Goal: Communication & Community: Share content

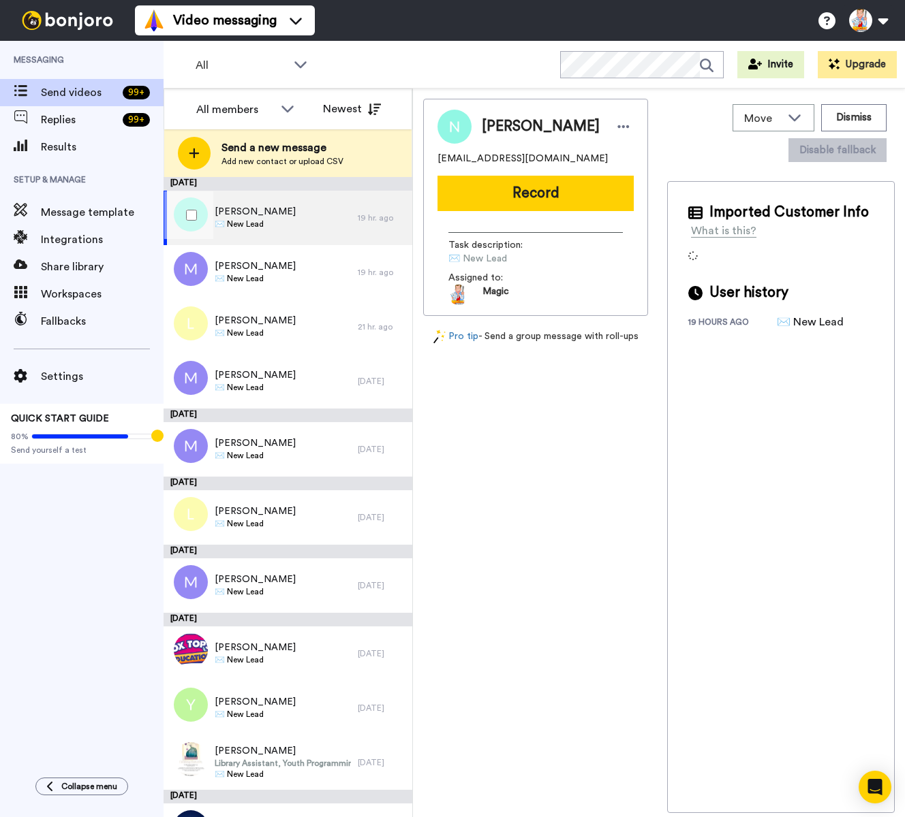
click at [253, 212] on span "Nancy Hou" at bounding box center [255, 212] width 81 height 14
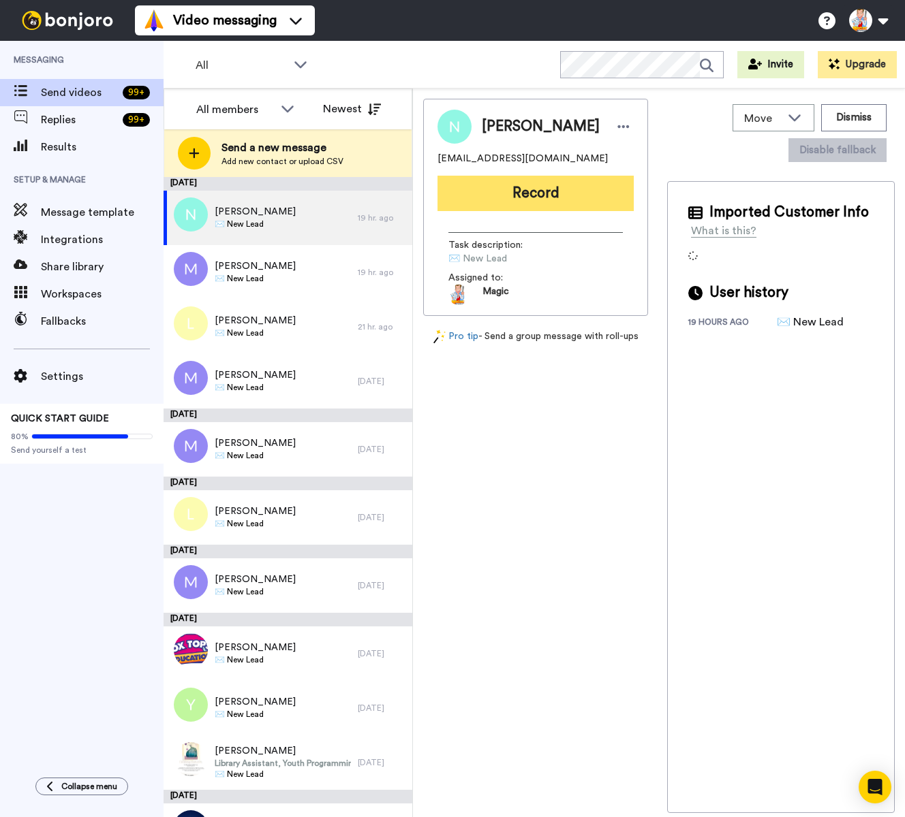
click at [473, 204] on button "Record" at bounding box center [535, 193] width 196 height 35
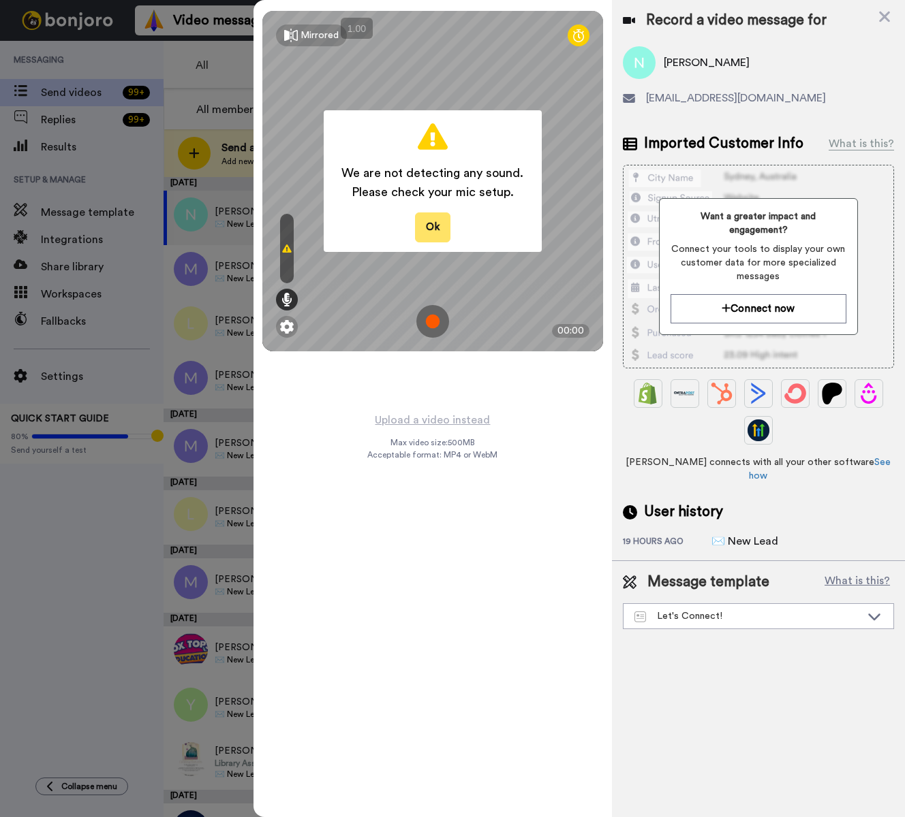
click at [437, 223] on button "Ok" at bounding box center [432, 227] width 35 height 29
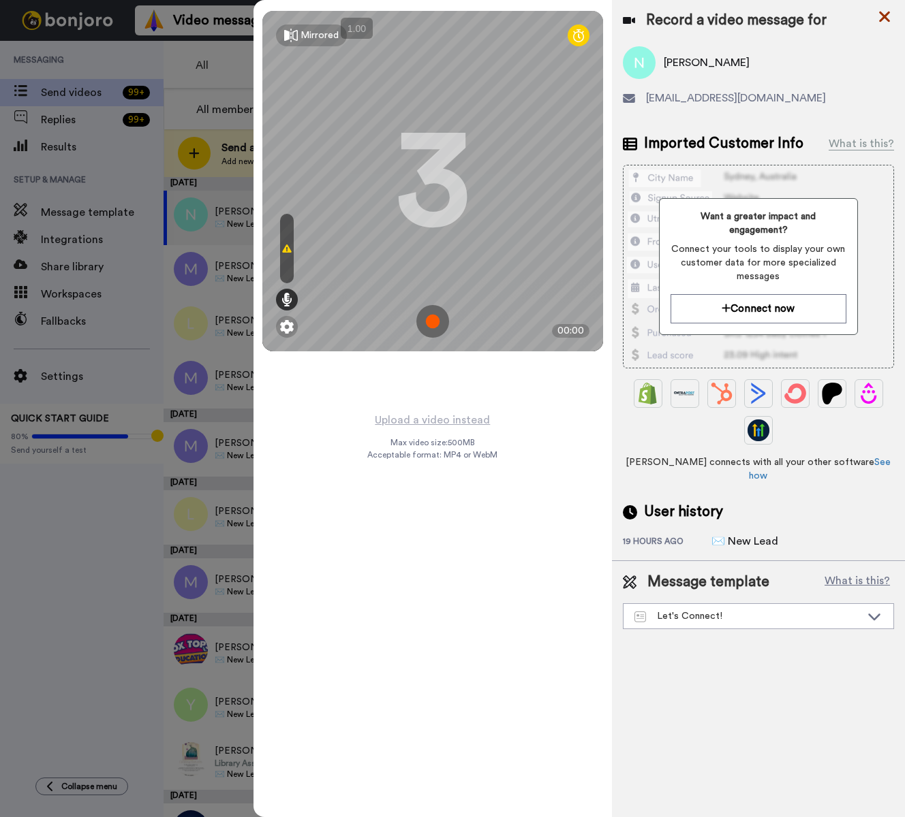
click at [881, 18] on icon at bounding box center [884, 17] width 11 height 11
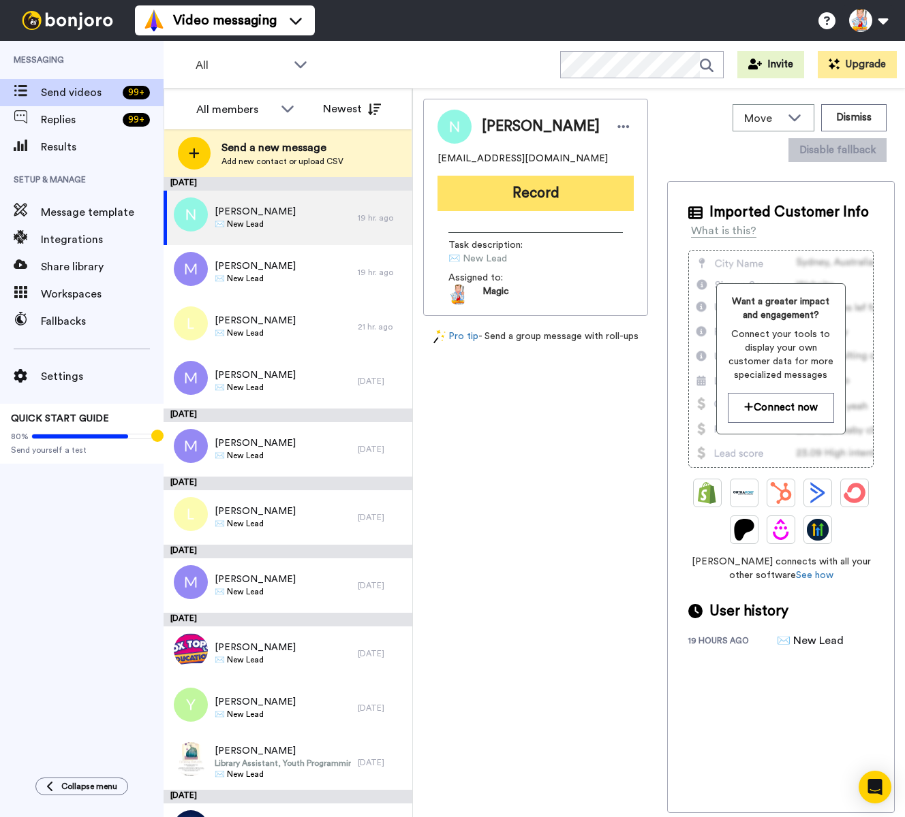
click at [512, 200] on button "Record" at bounding box center [535, 193] width 196 height 35
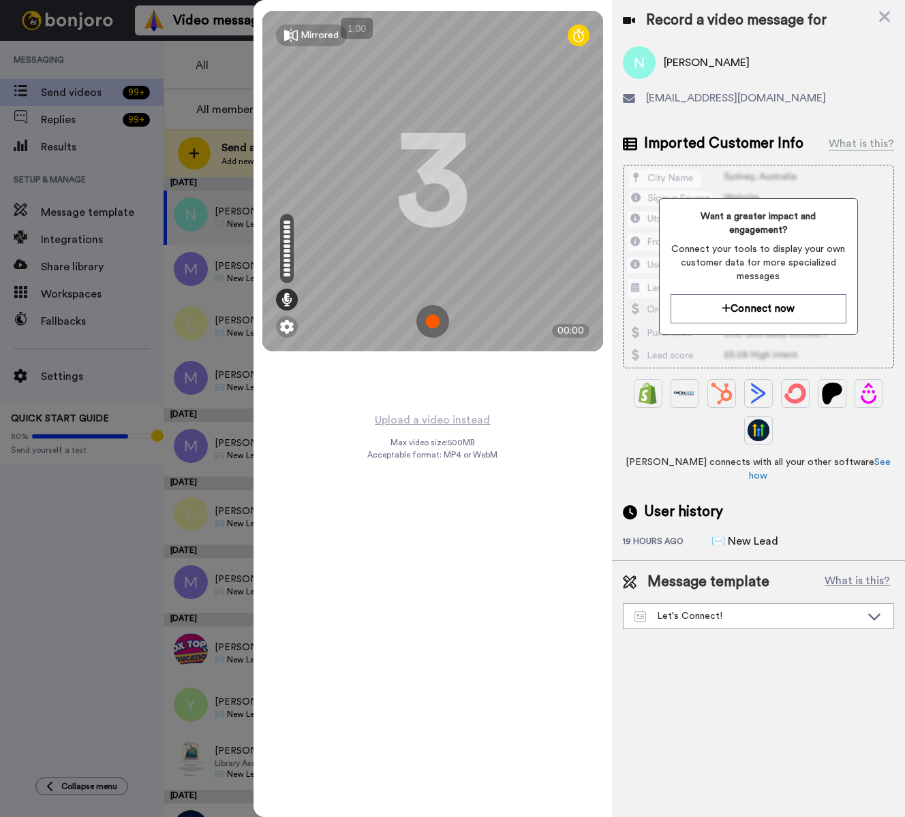
click at [432, 319] on img at bounding box center [432, 321] width 33 height 33
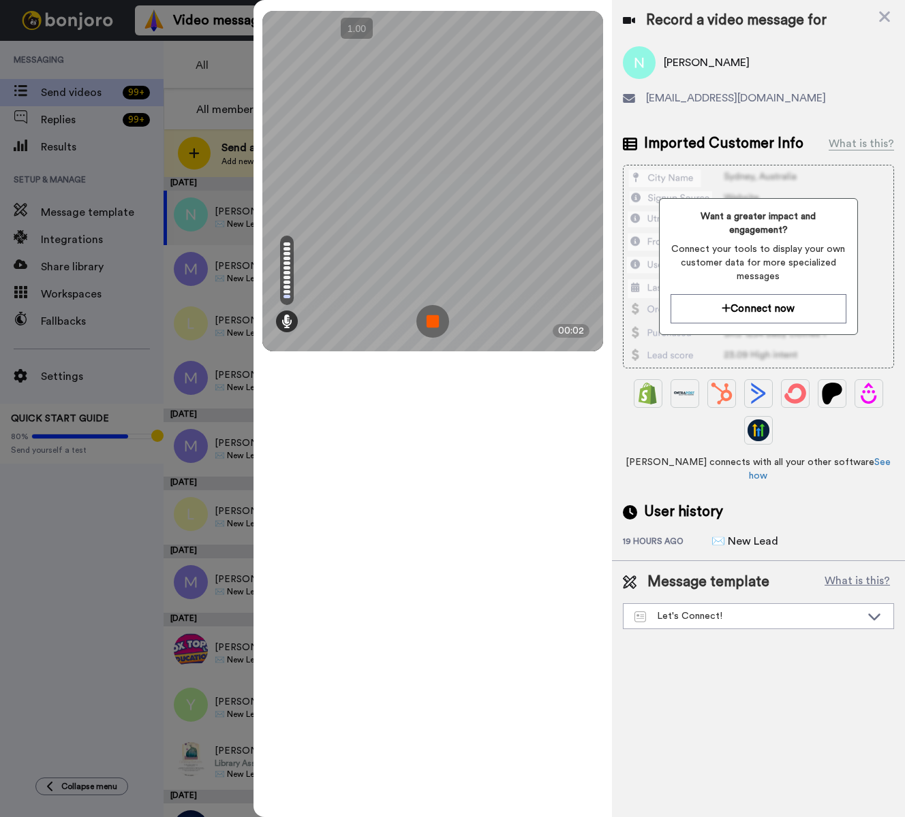
click at [432, 319] on img at bounding box center [432, 321] width 33 height 33
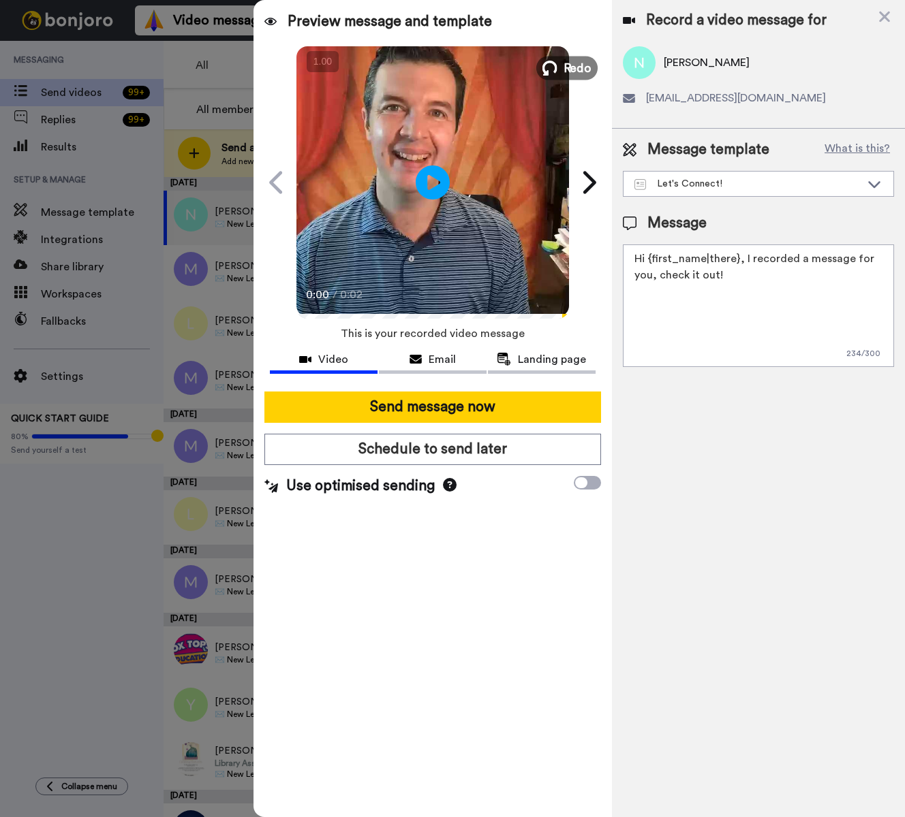
click at [553, 69] on icon at bounding box center [548, 68] width 15 height 15
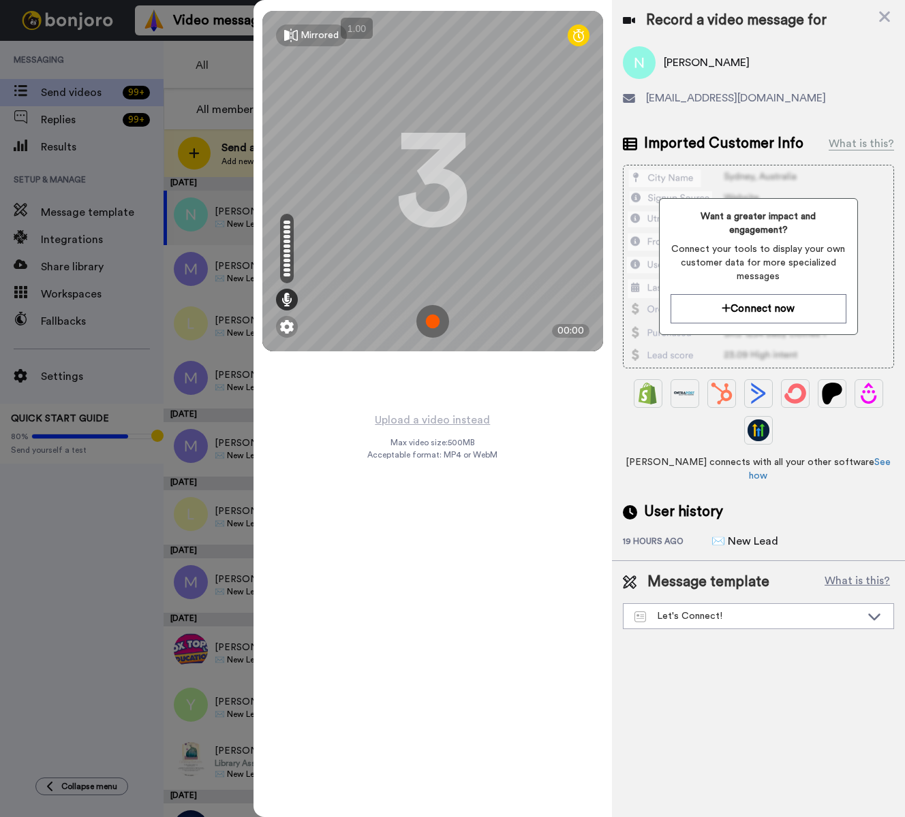
click at [435, 321] on img at bounding box center [432, 321] width 33 height 33
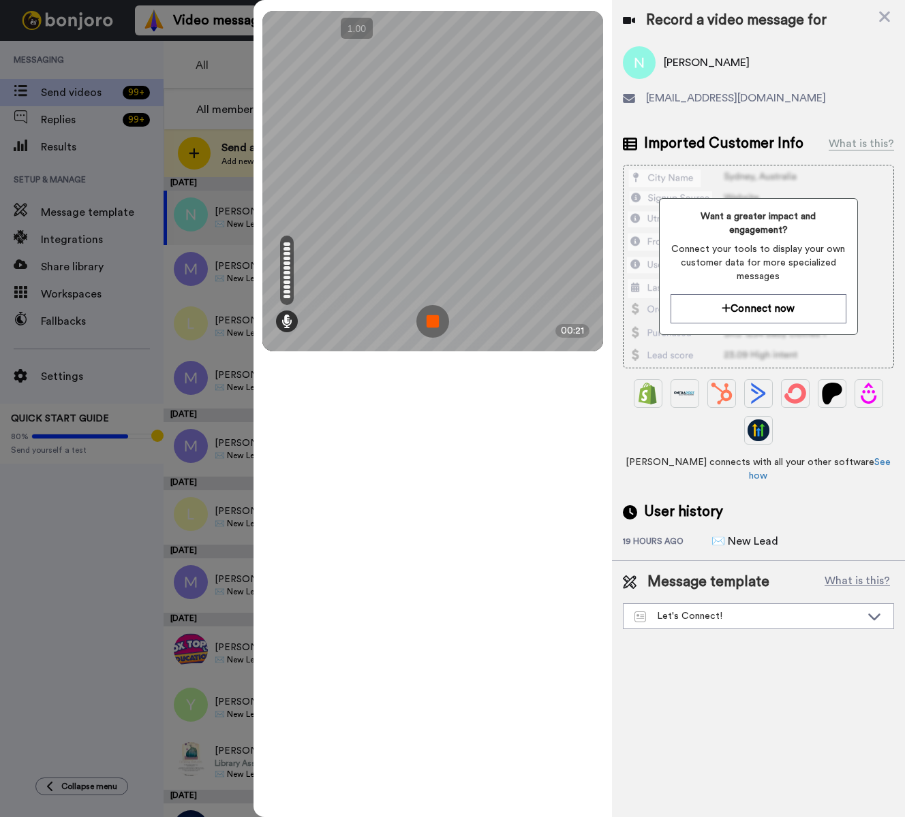
click at [435, 321] on img at bounding box center [432, 321] width 33 height 33
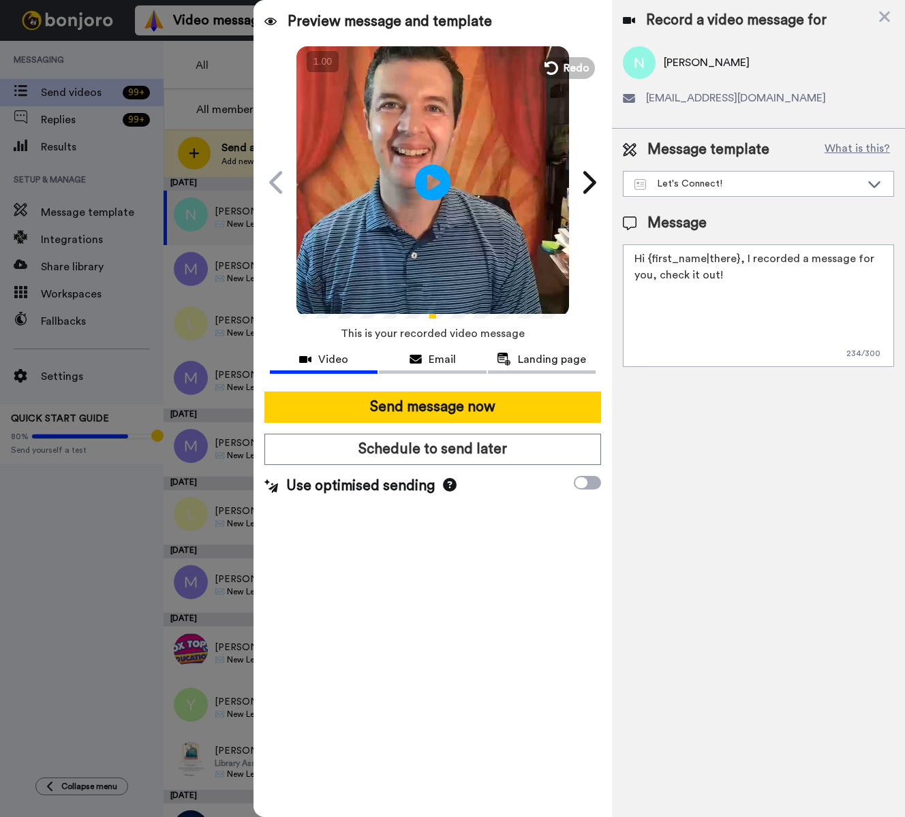
click at [433, 179] on icon "Play/Pause" at bounding box center [433, 182] width 36 height 65
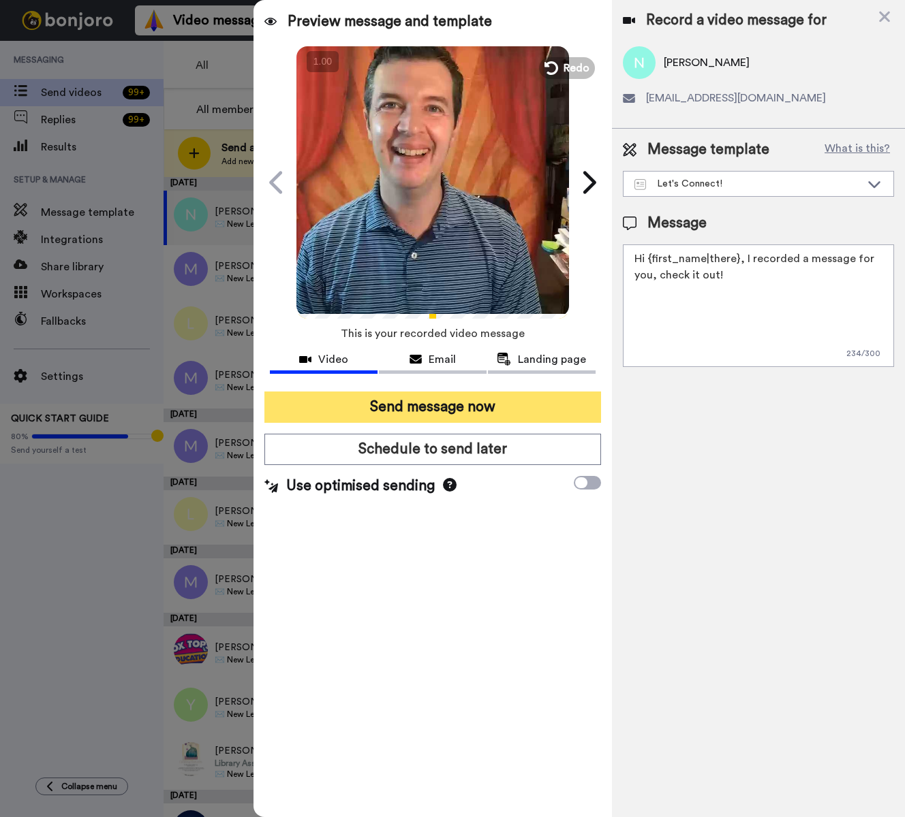
click at [500, 403] on button "Send message now" at bounding box center [432, 407] width 336 height 31
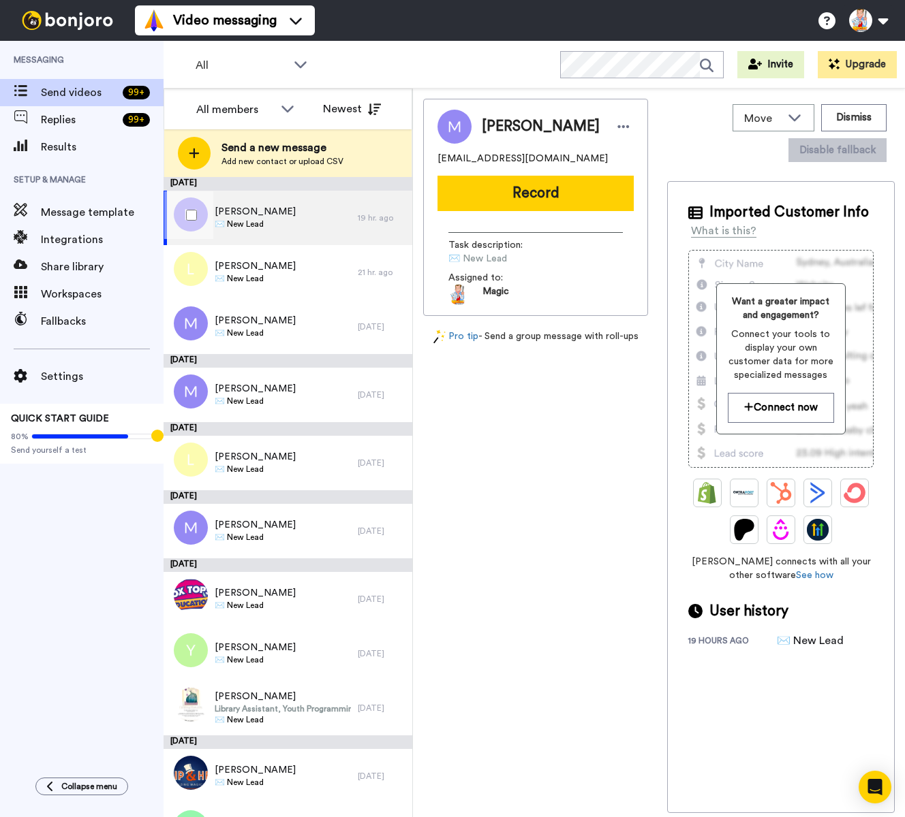
click at [281, 213] on span "Manuel Arteaga" at bounding box center [255, 212] width 81 height 14
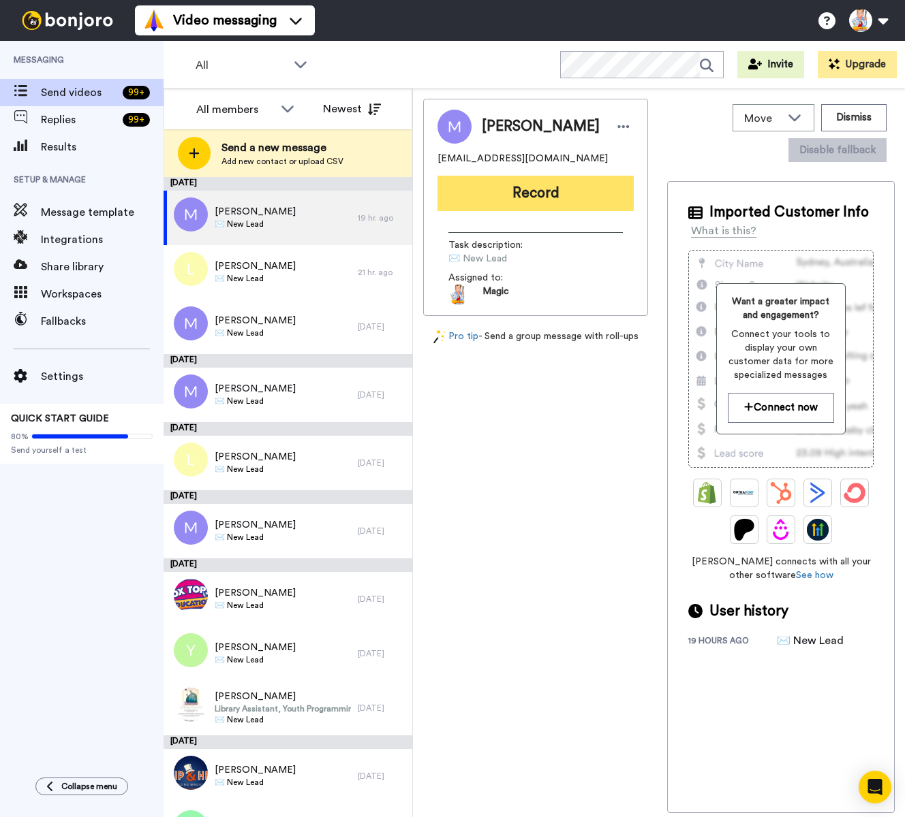
click at [526, 204] on button "Record" at bounding box center [535, 193] width 196 height 35
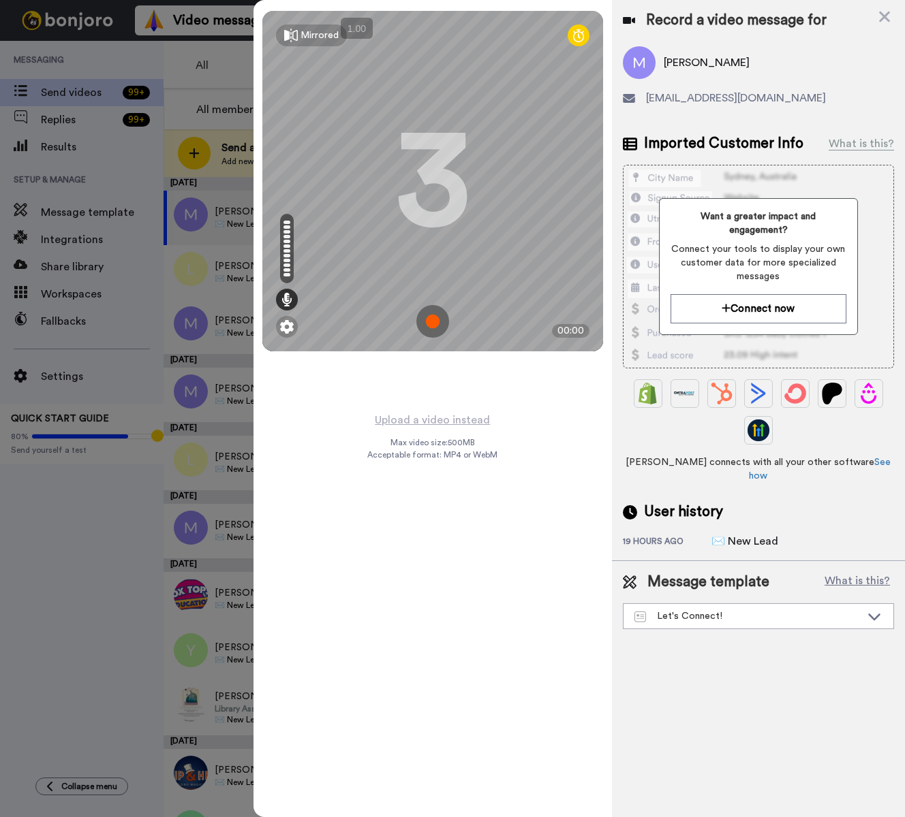
click at [428, 324] on img at bounding box center [432, 321] width 33 height 33
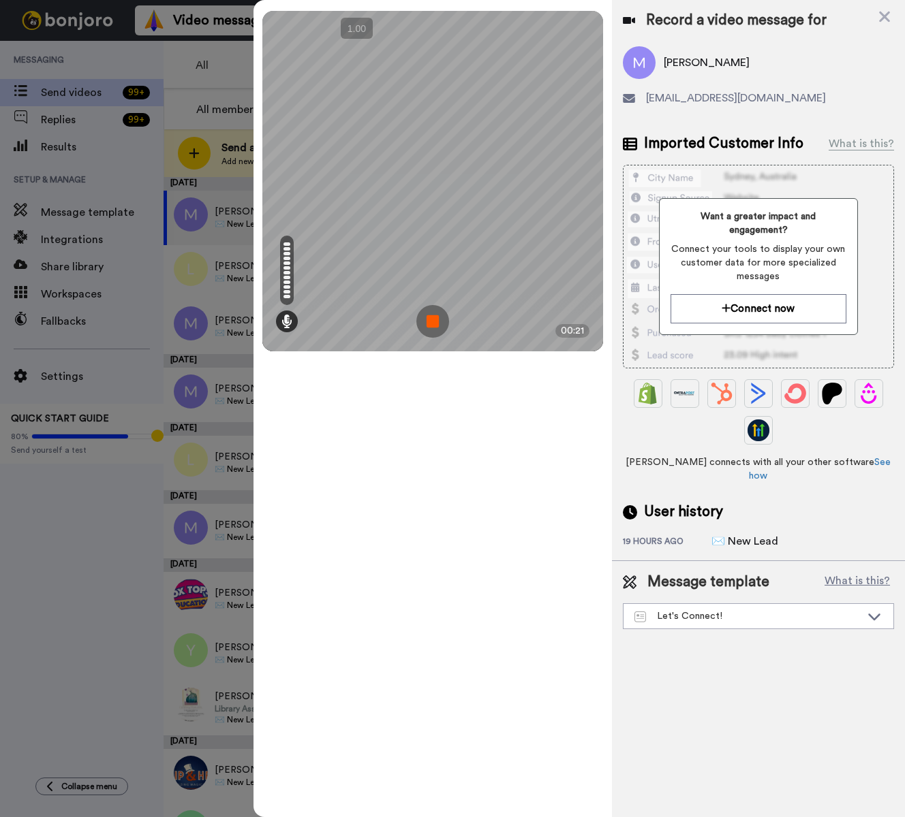
click at [428, 324] on img at bounding box center [432, 321] width 33 height 33
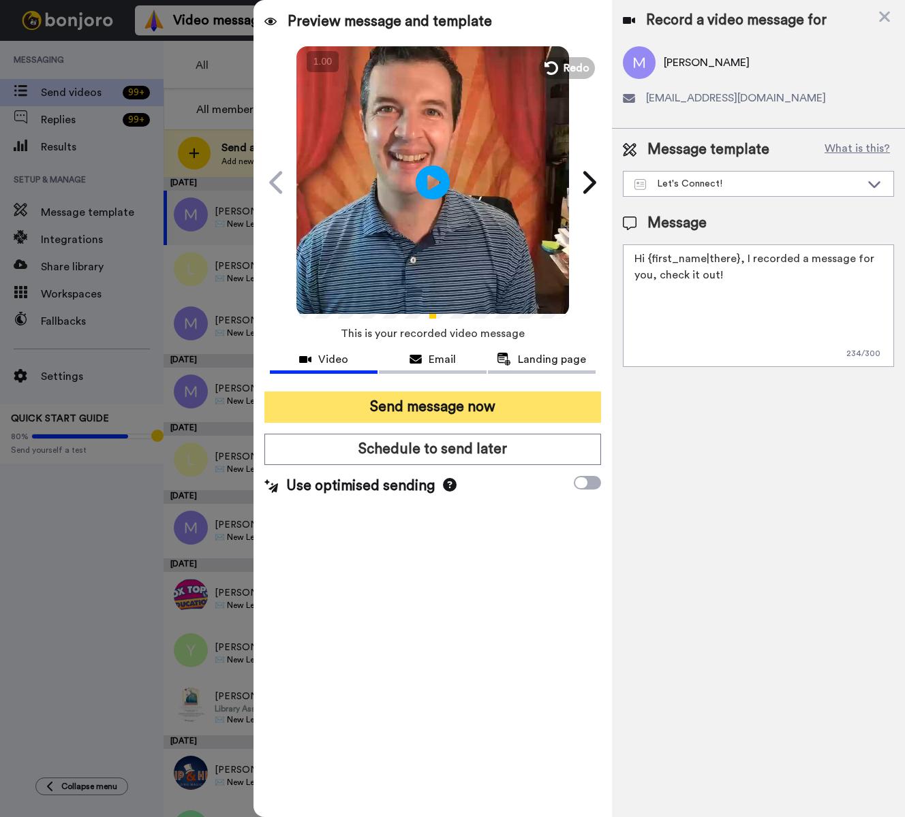
click at [464, 408] on button "Send message now" at bounding box center [432, 407] width 336 height 31
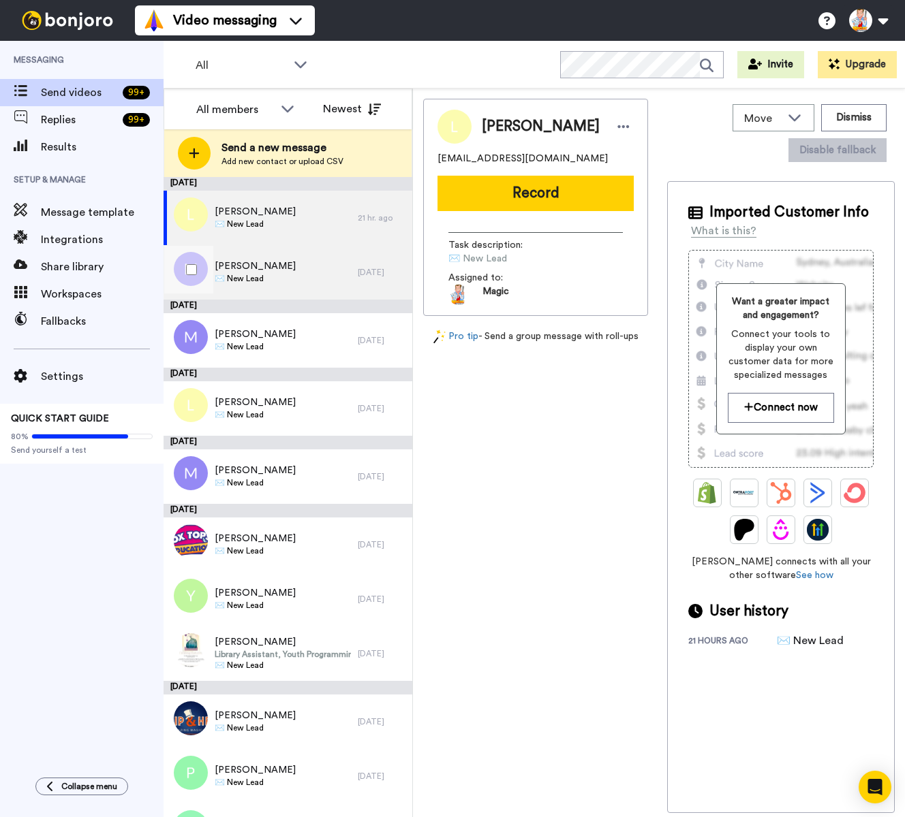
click at [310, 272] on div "Molly Greenberg ✉️ New Lead" at bounding box center [260, 272] width 194 height 54
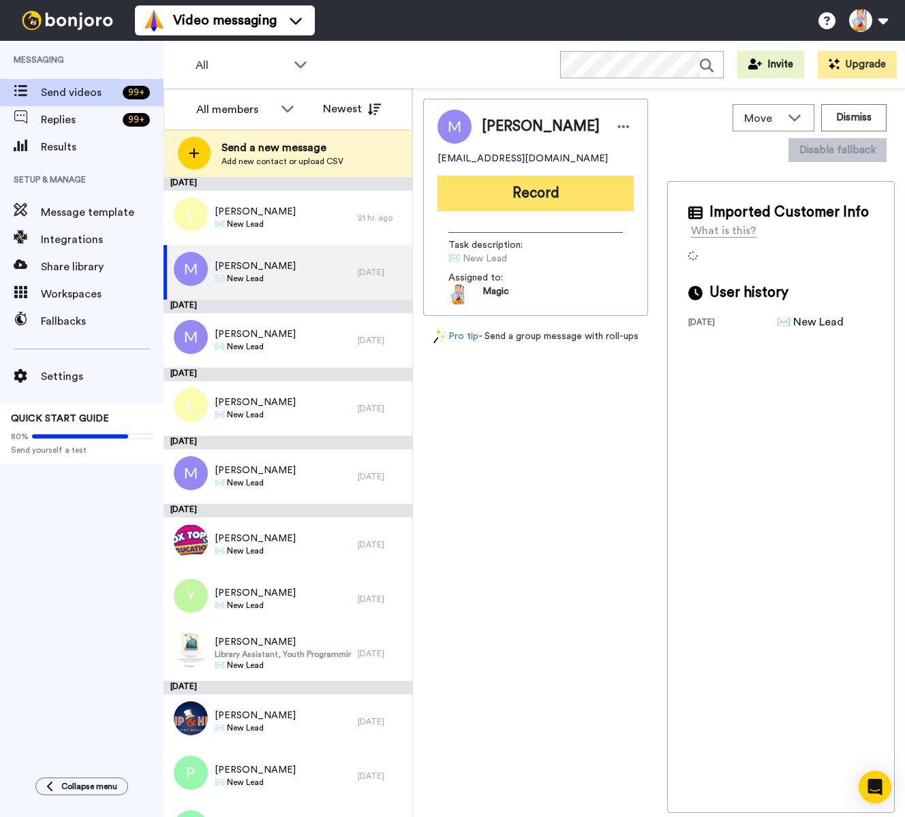
click at [507, 203] on button "Record" at bounding box center [535, 193] width 196 height 35
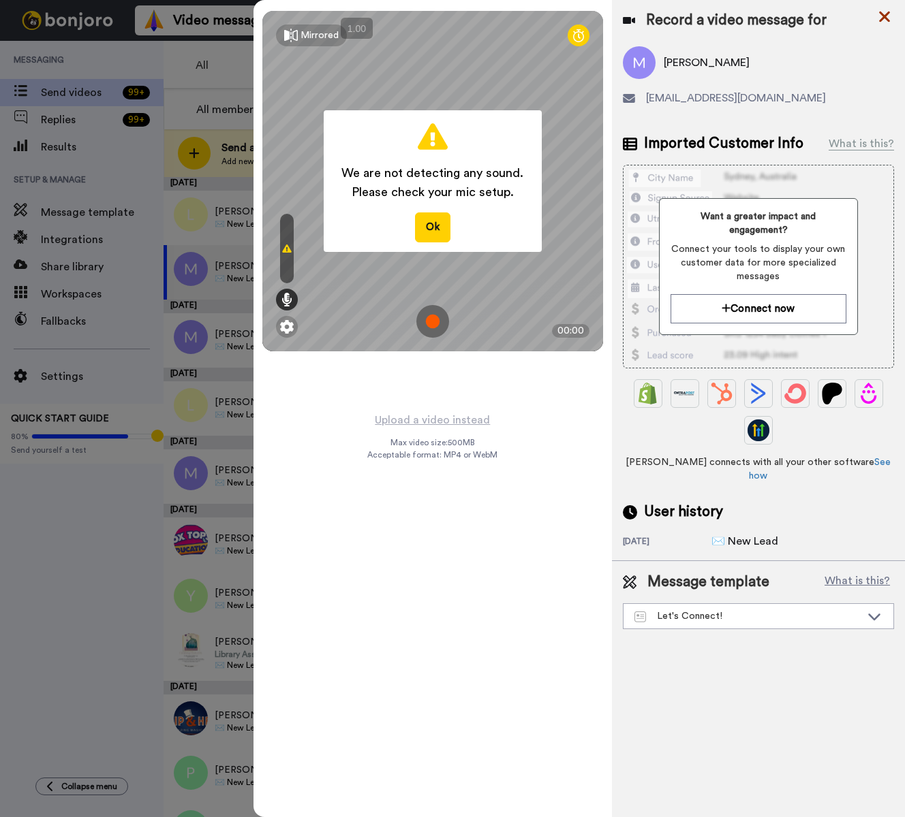
click at [879, 19] on icon at bounding box center [884, 17] width 11 height 11
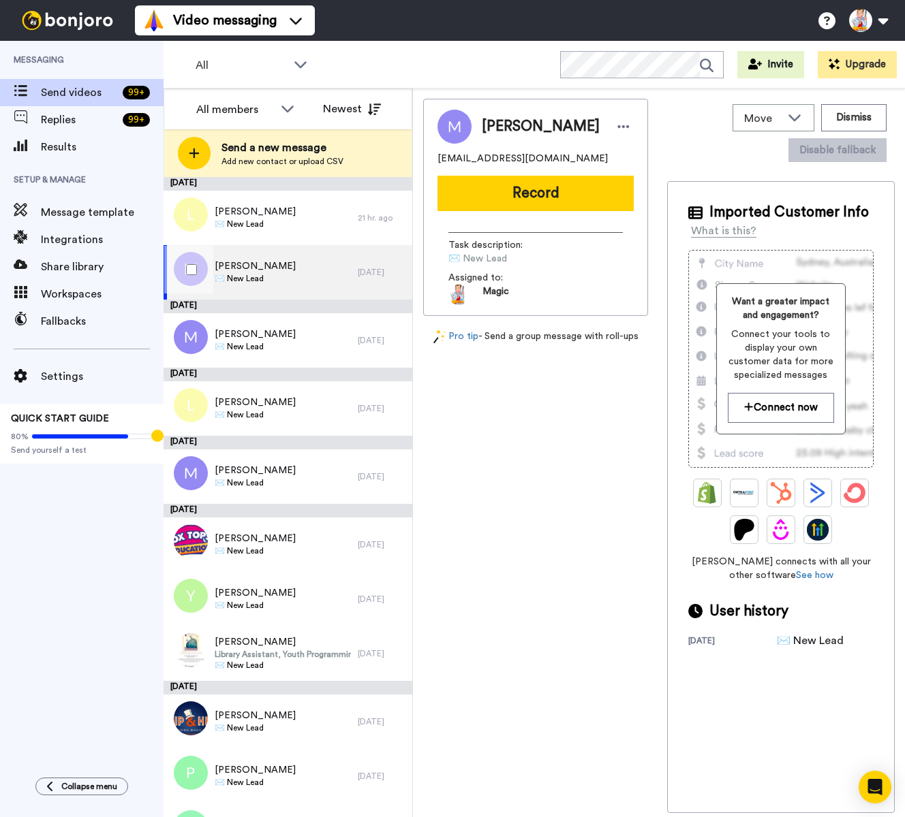
click at [274, 270] on span "[PERSON_NAME]" at bounding box center [255, 267] width 81 height 14
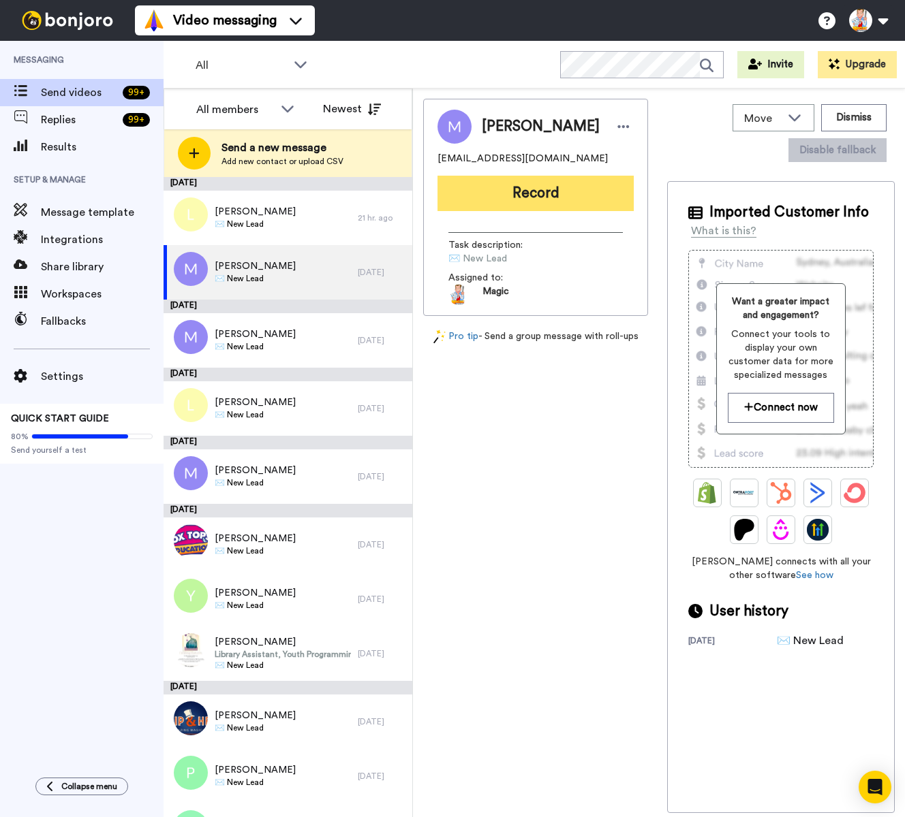
click at [540, 191] on button "Record" at bounding box center [535, 193] width 196 height 35
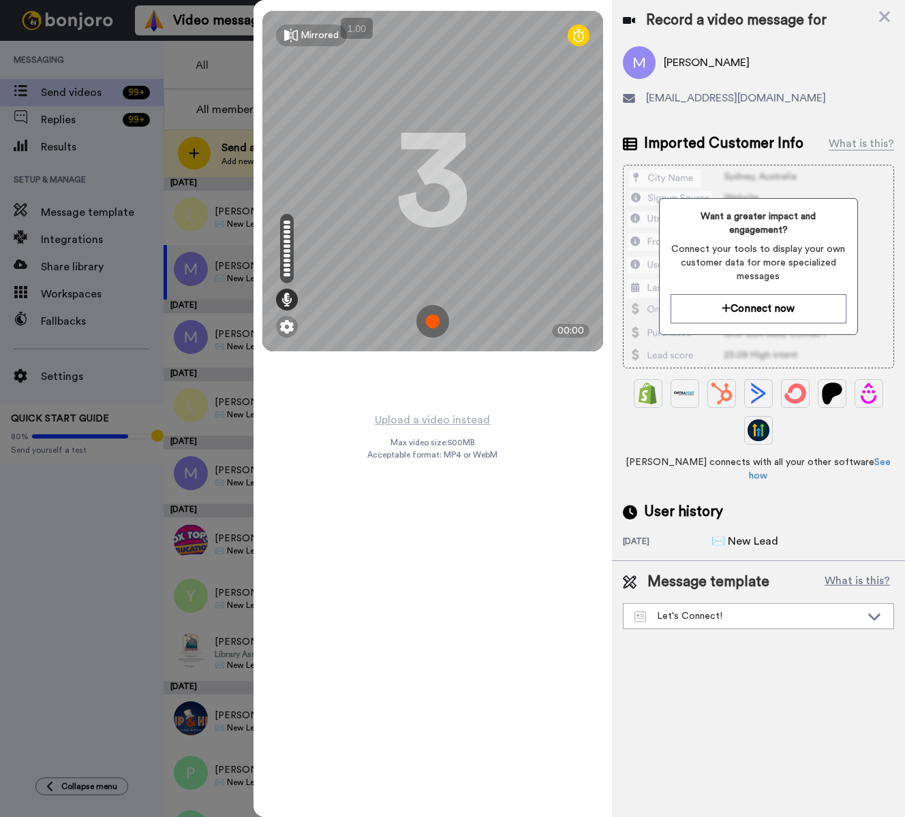
click at [433, 321] on img at bounding box center [432, 321] width 33 height 33
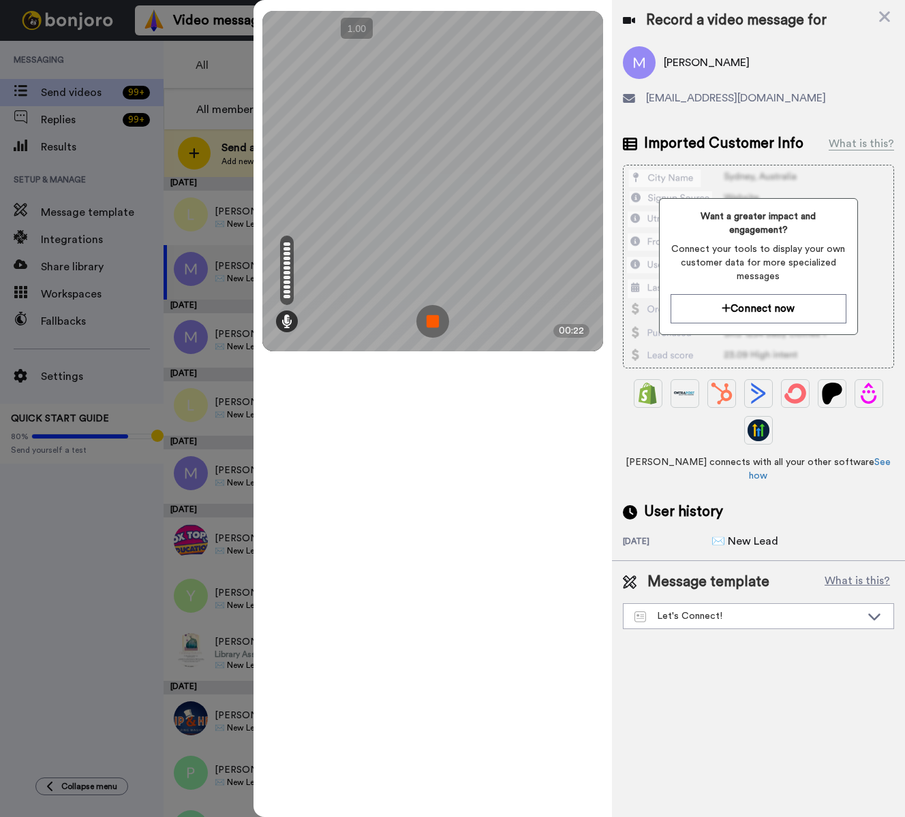
click at [433, 321] on img at bounding box center [432, 321] width 33 height 33
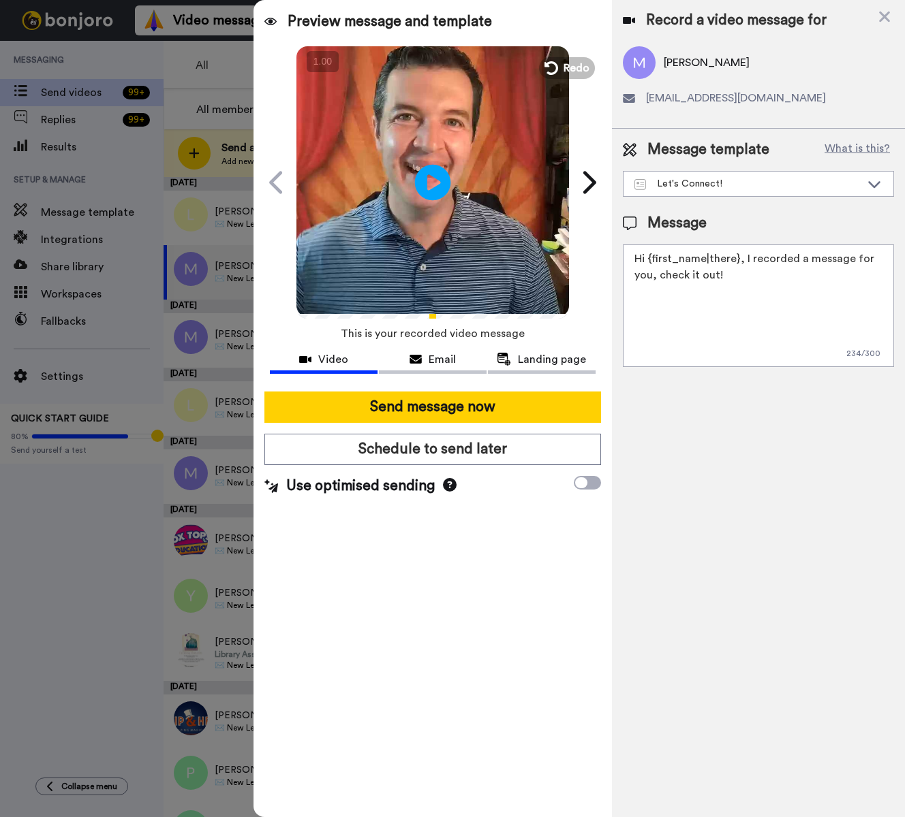
click at [428, 177] on icon "Play/Pause" at bounding box center [433, 182] width 36 height 65
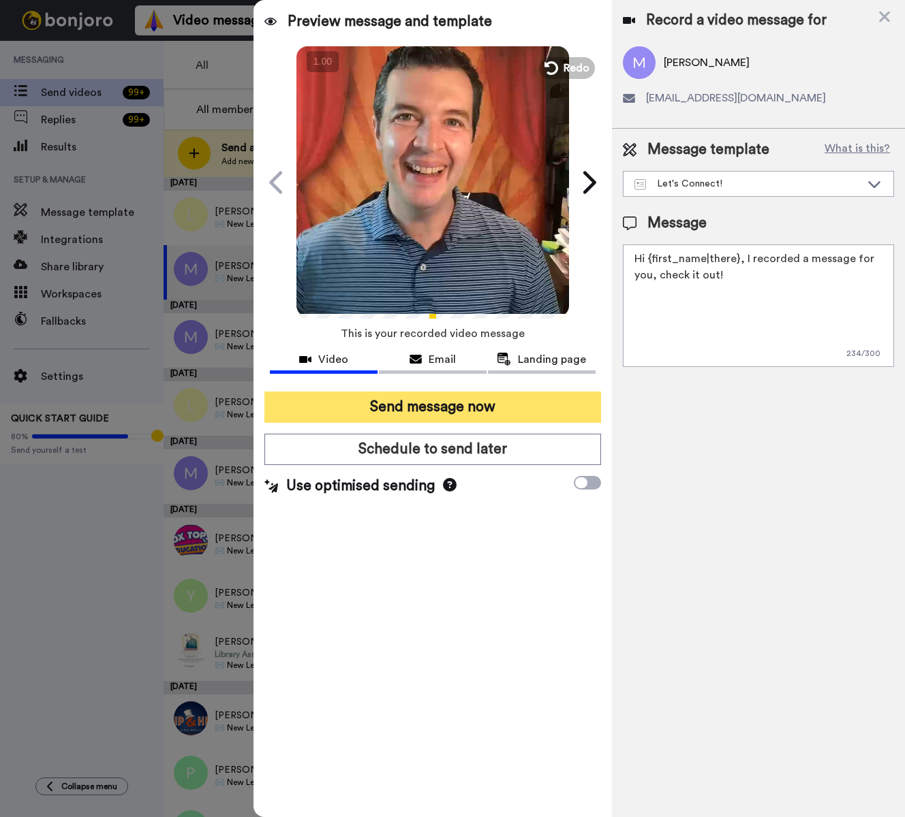
click at [505, 404] on button "Send message now" at bounding box center [432, 407] width 336 height 31
